Goal: Check status: Check status

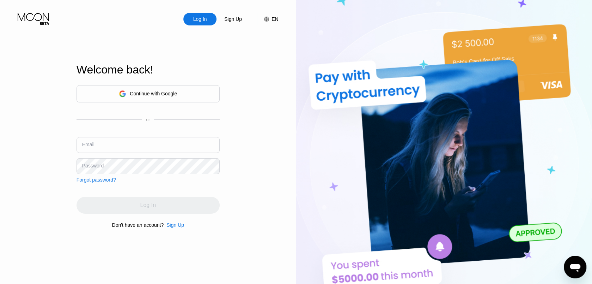
click at [109, 137] on input "text" at bounding box center [148, 145] width 143 height 16
type input "[EMAIL_ADDRESS][DOMAIN_NAME]"
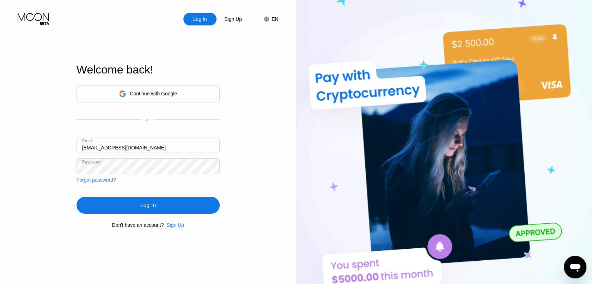
click at [155, 211] on div "Log In" at bounding box center [148, 204] width 143 height 17
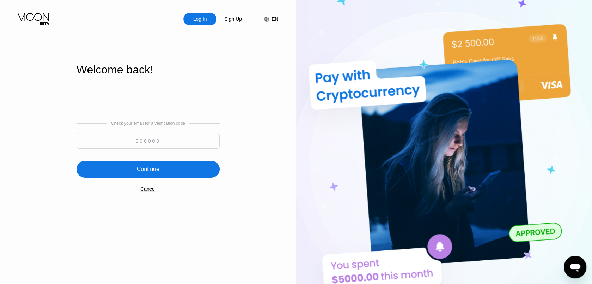
click at [131, 138] on input at bounding box center [148, 141] width 143 height 16
click at [134, 137] on input at bounding box center [148, 141] width 143 height 16
type input "490343"
click at [153, 172] on div "Continue" at bounding box center [148, 168] width 23 height 7
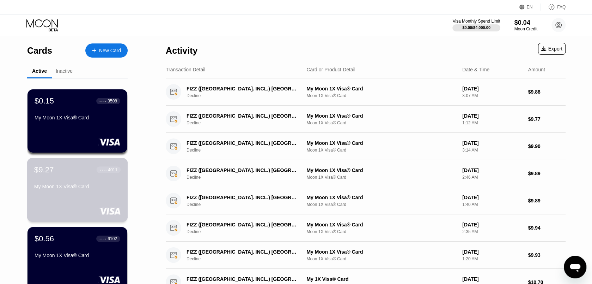
click at [78, 202] on div "$9.27 ● ● ● ● 4011 My Moon 1X Visa® Card" at bounding box center [77, 190] width 101 height 64
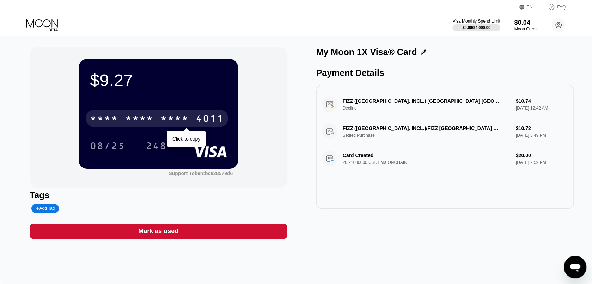
click at [144, 115] on div "* * * *" at bounding box center [139, 119] width 28 height 11
